Goal: Information Seeking & Learning: Learn about a topic

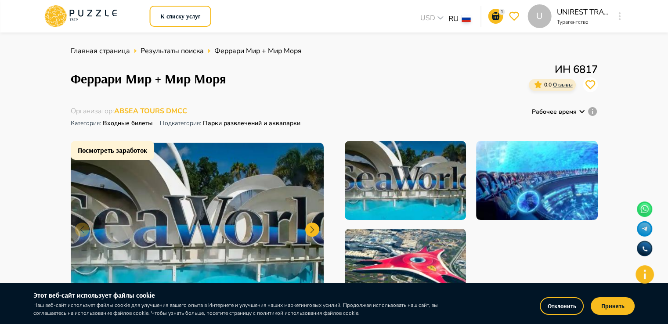
click at [84, 13] on icon at bounding box center [80, 16] width 75 height 23
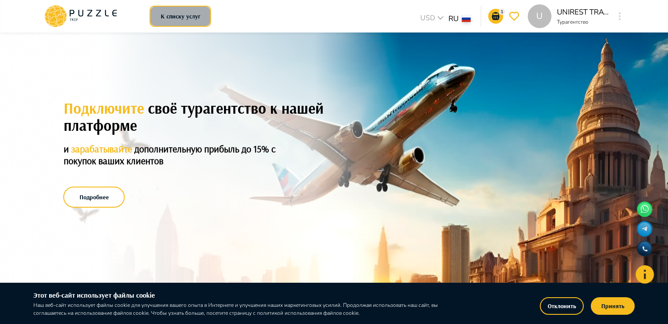
click at [172, 10] on button "К списку услуг" at bounding box center [180, 16] width 61 height 21
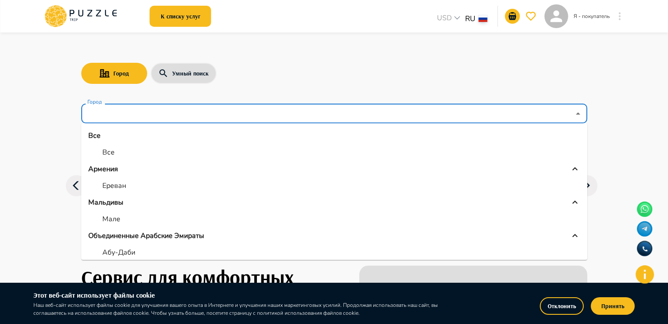
click at [185, 116] on input "Город" at bounding box center [328, 113] width 484 height 17
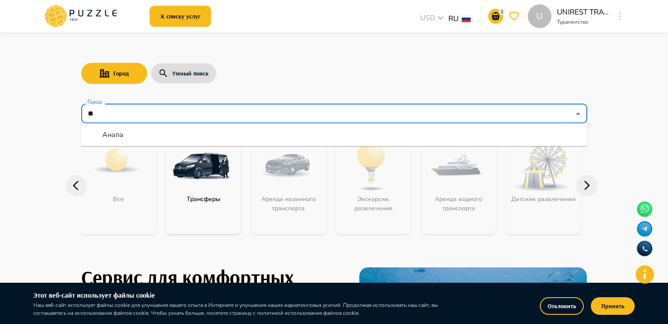
type input "*"
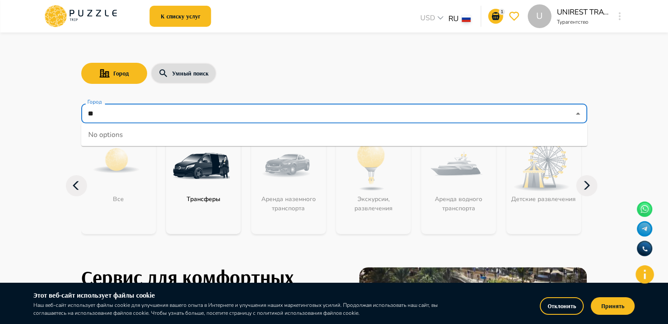
type input "*"
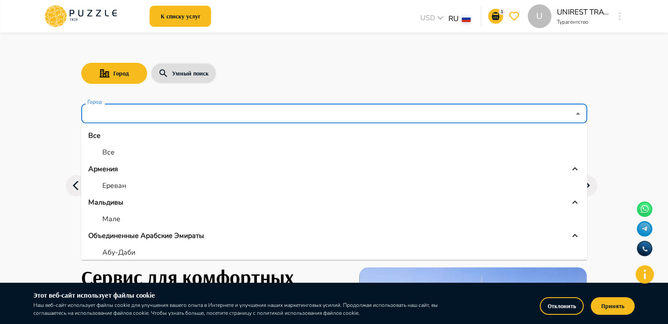
click at [189, 85] on div "Город Умный поиск" at bounding box center [334, 73] width 506 height 25
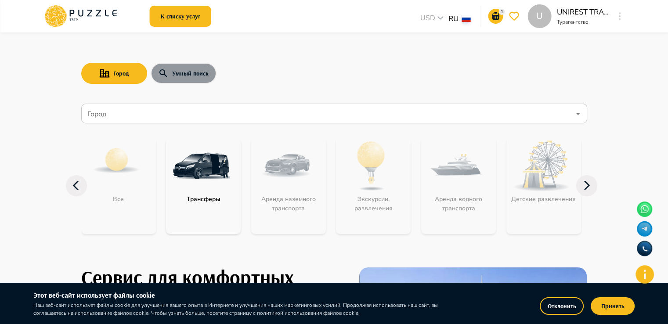
click at [193, 76] on button "Умный поиск" at bounding box center [184, 73] width 66 height 21
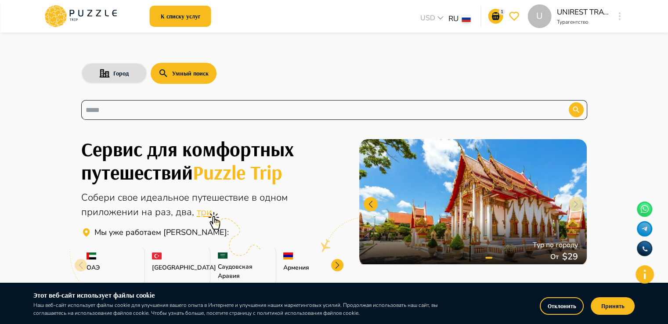
click at [191, 110] on input "text" at bounding box center [318, 110] width 465 height 10
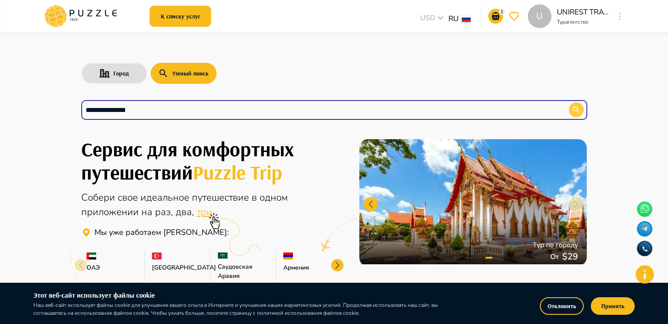
type input "**********"
click at [581, 109] on button "button" at bounding box center [576, 109] width 15 height 15
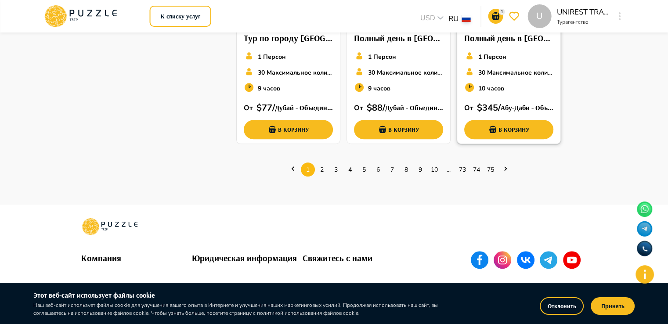
scroll to position [659, 0]
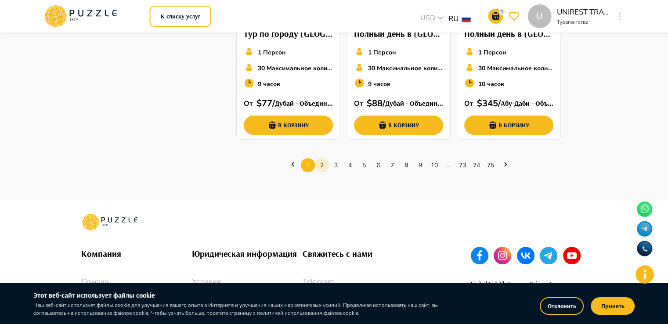
click at [320, 167] on link "2" at bounding box center [322, 165] width 14 height 14
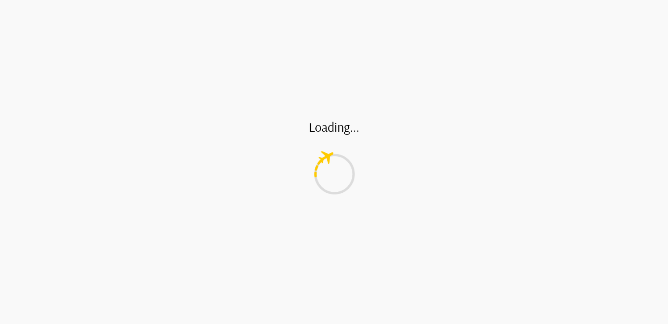
scroll to position [0, 0]
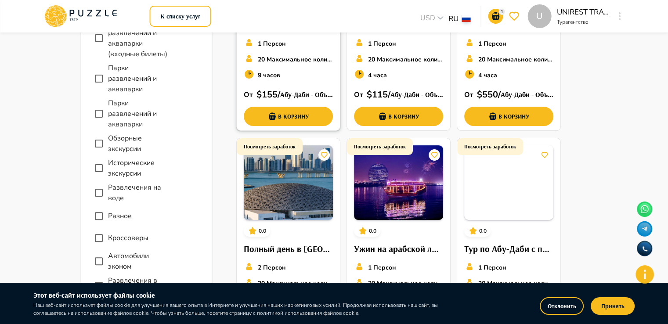
scroll to position [44, 0]
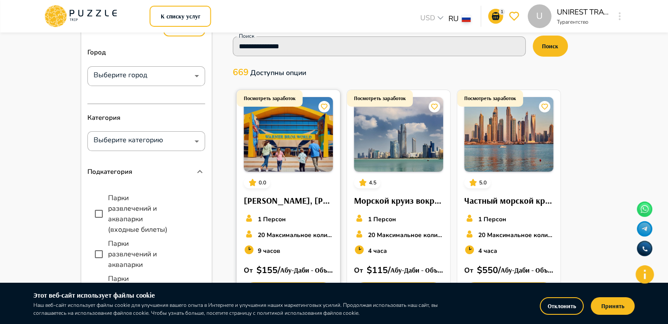
click at [288, 180] on div "Посмотреть заработок 0.0 Яс Вотерворлд, Феррари Ворлд, Уорнер Бразерс. 1 Персон…" at bounding box center [288, 199] width 103 height 219
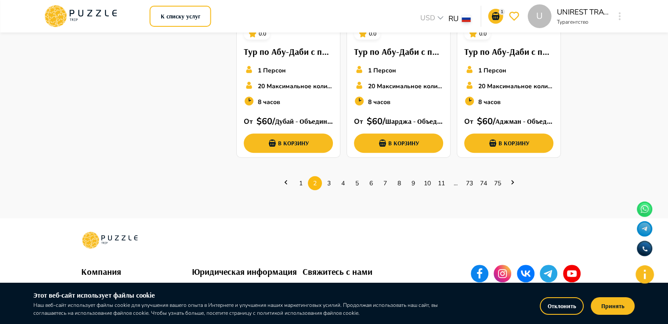
scroll to position [659, 0]
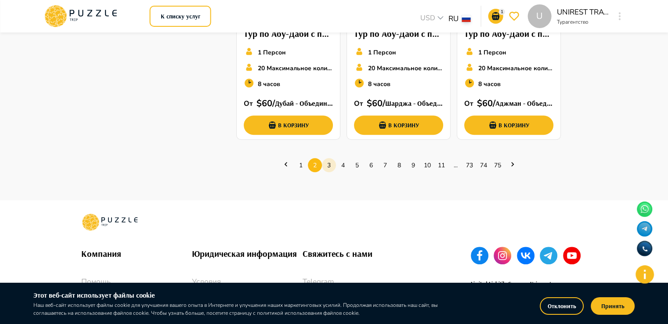
click at [328, 163] on link "3" at bounding box center [329, 165] width 14 height 14
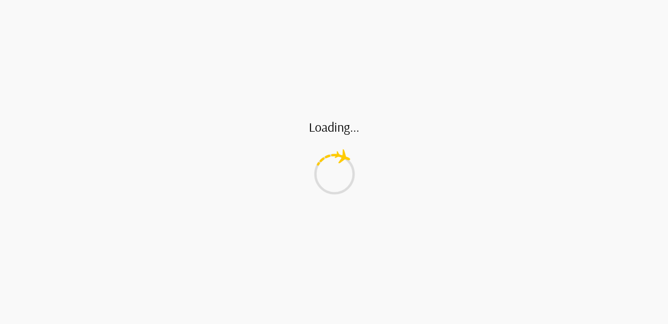
scroll to position [0, 0]
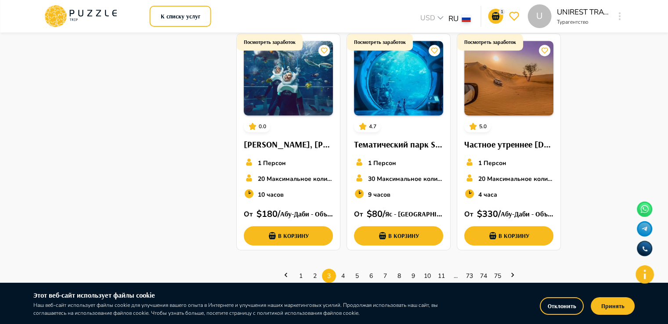
scroll to position [571, 0]
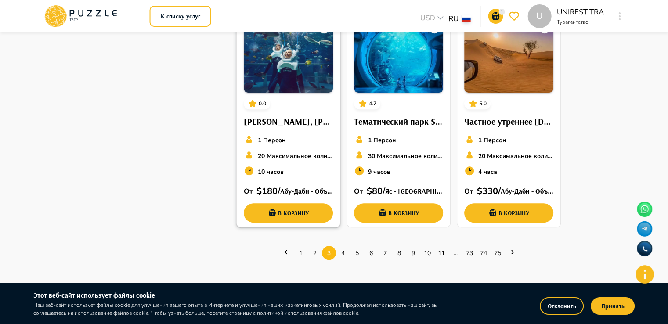
click at [271, 64] on img at bounding box center [288, 55] width 89 height 75
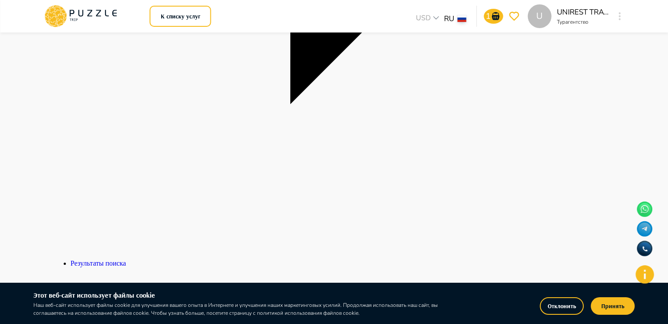
scroll to position [220, 0]
